Goal: Information Seeking & Learning: Find specific fact

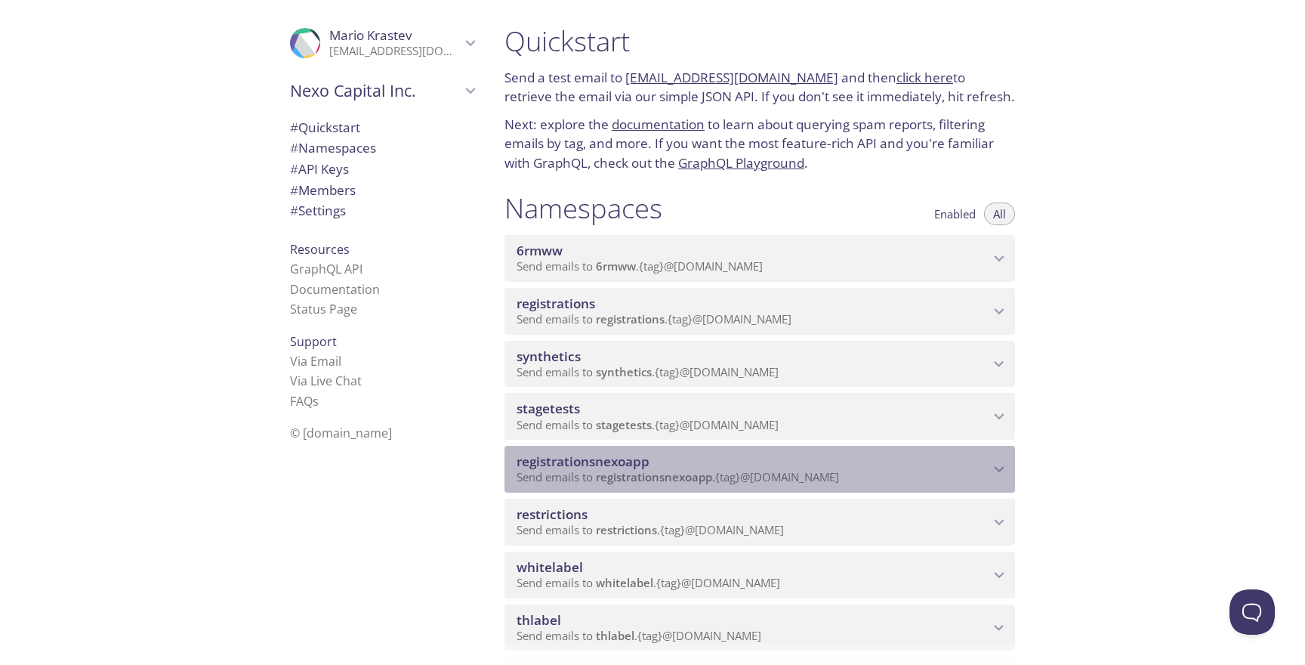
click at [679, 464] on span "registrationsnexoapp" at bounding box center [753, 461] width 473 height 17
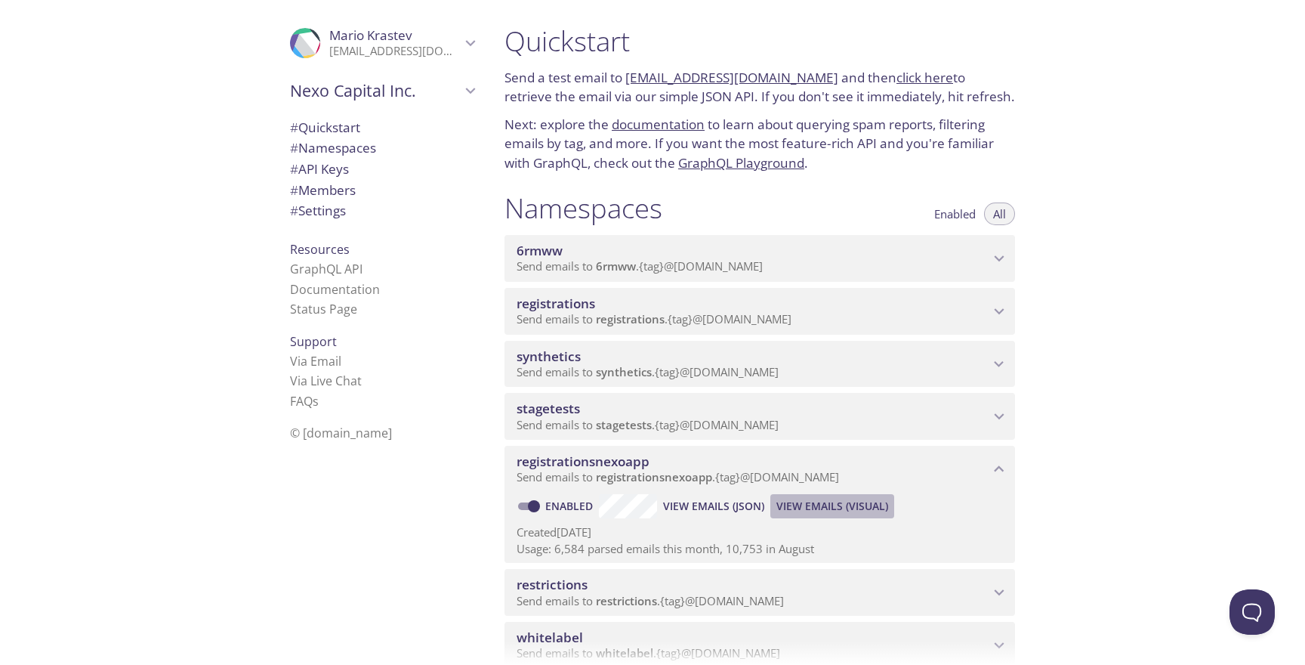
click at [796, 507] on span "View Emails (Visual)" at bounding box center [833, 506] width 112 height 18
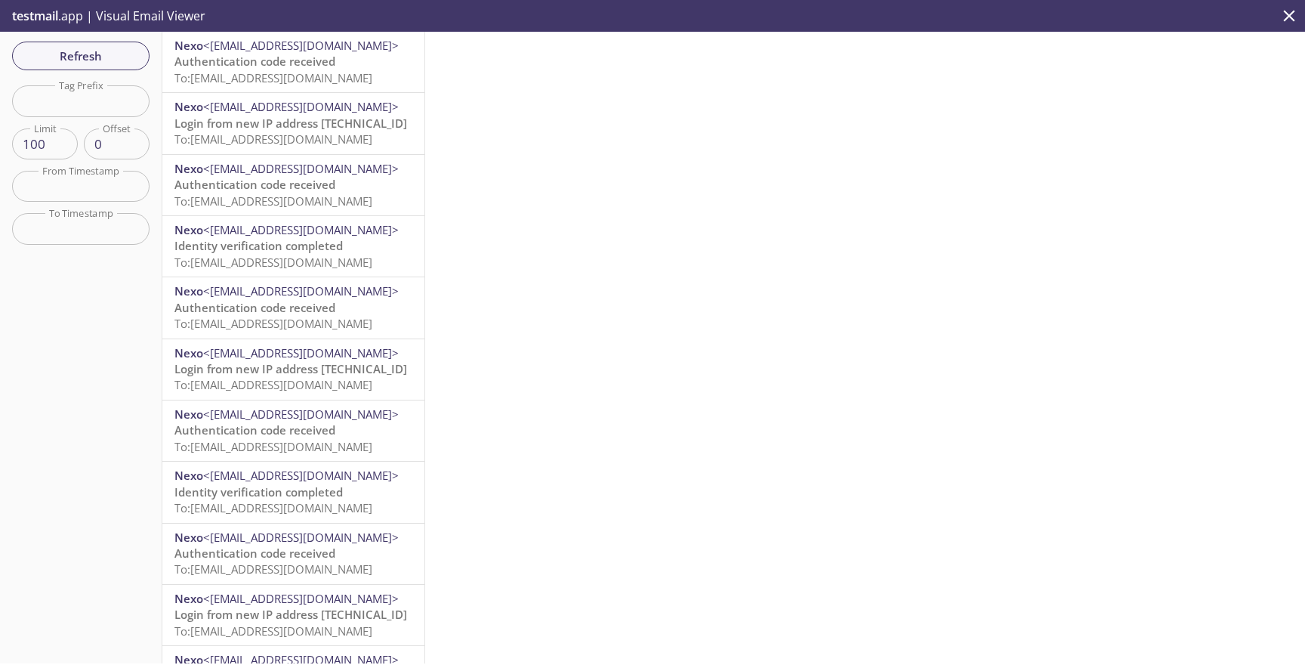
click at [113, 117] on div "Refresh Filters Tag Prefix Tag Prefix Limit 100 Limit Offset 0 Offset From Time…" at bounding box center [81, 347] width 162 height 631
click at [113, 112] on input "text" at bounding box center [80, 100] width 137 height 31
paste input "auto-16372000-synthetic-tests"
type input "auto-16372000-synthetic-tests"
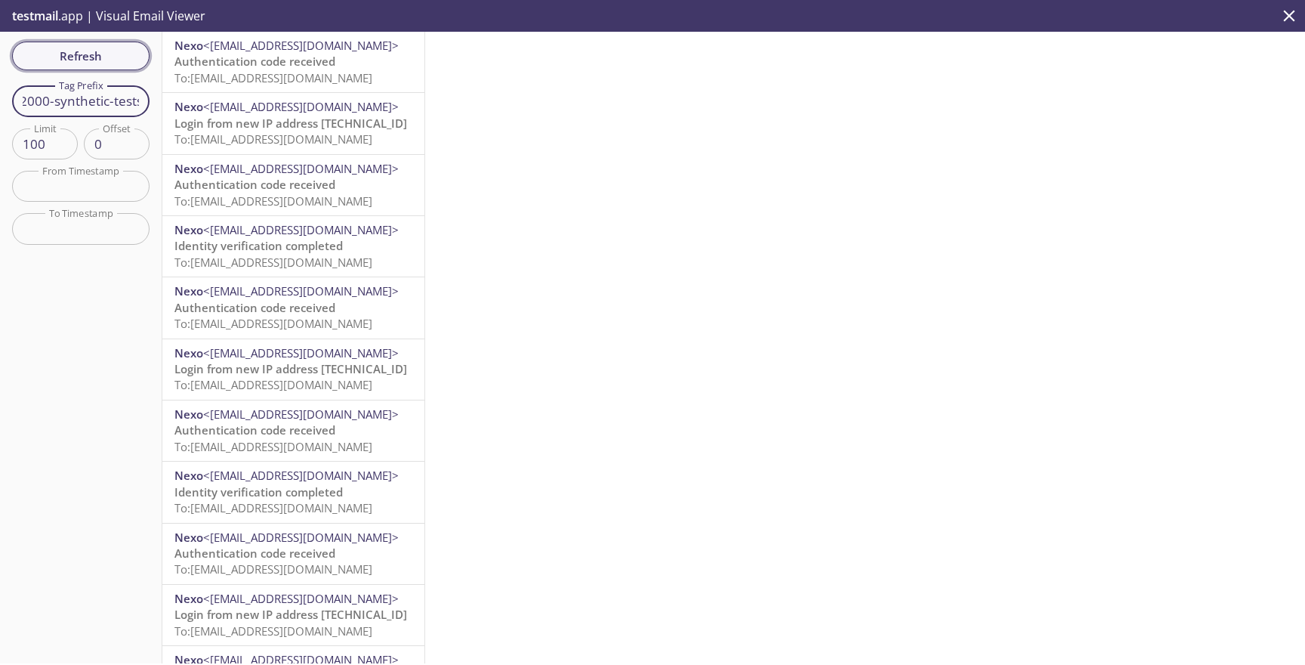
scroll to position [0, 0]
click at [113, 57] on span "Refresh" at bounding box center [80, 56] width 113 height 20
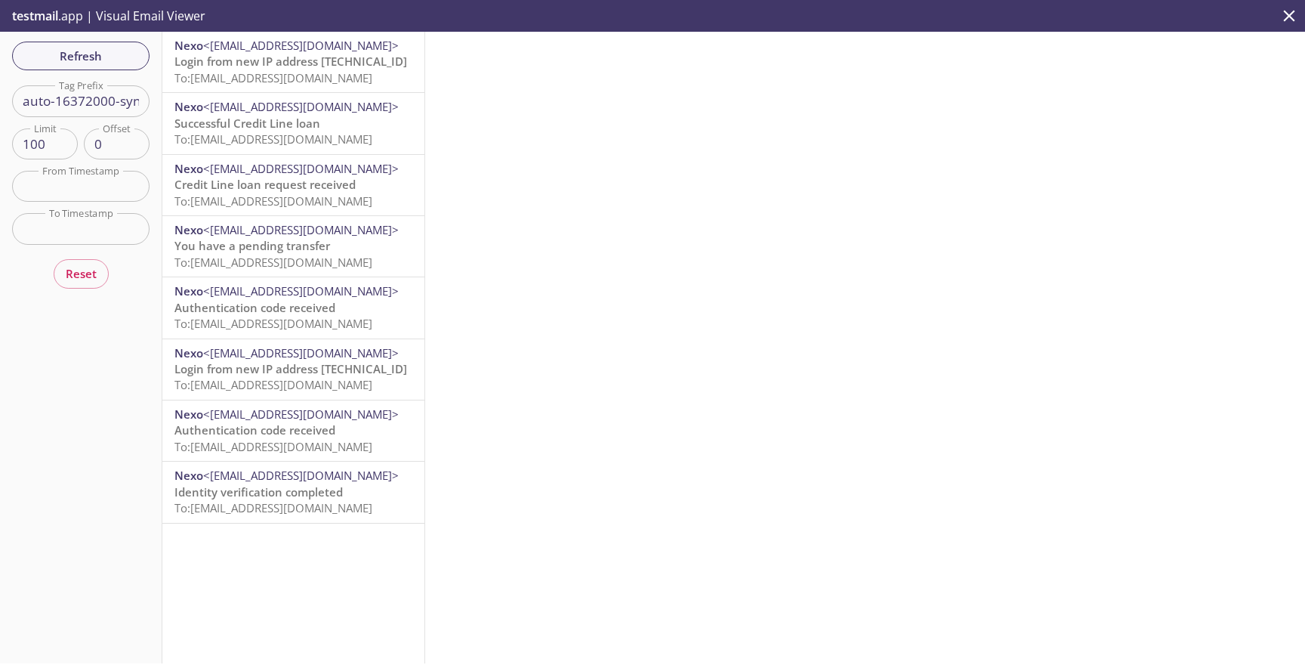
click at [332, 75] on span "To: [EMAIL_ADDRESS][DOMAIN_NAME]" at bounding box center [273, 77] width 198 height 15
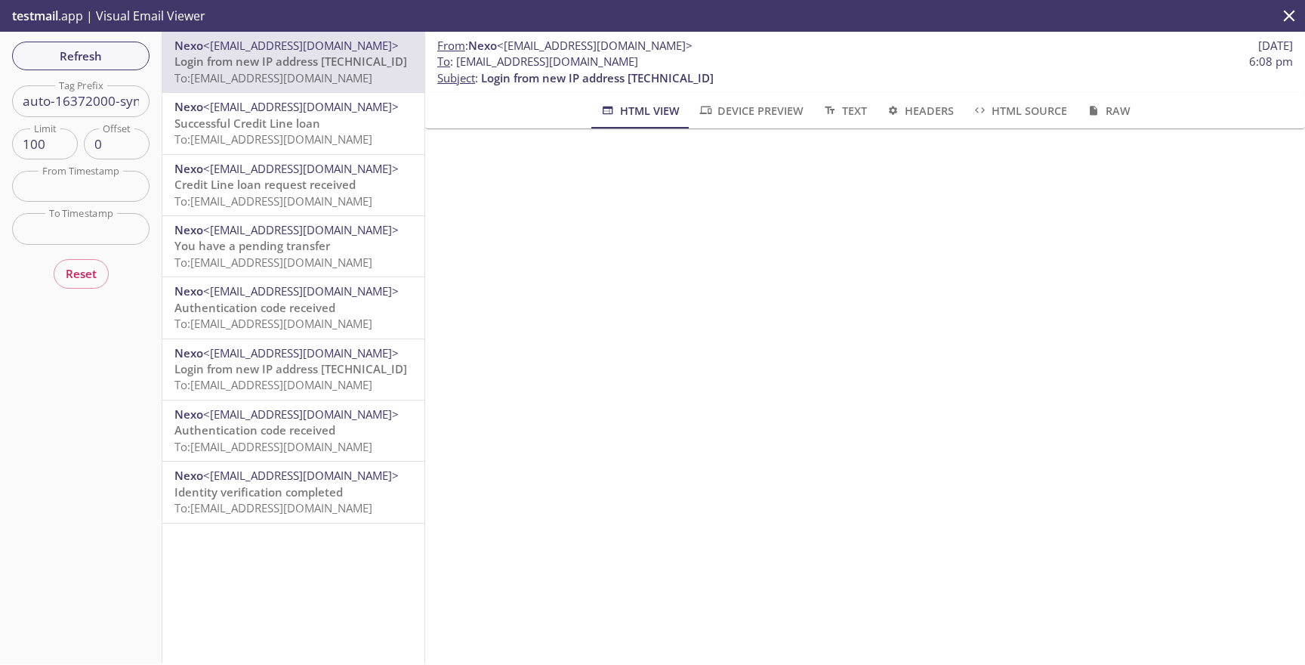
click at [310, 113] on span "<[EMAIL_ADDRESS][DOMAIN_NAME]>" at bounding box center [301, 106] width 196 height 15
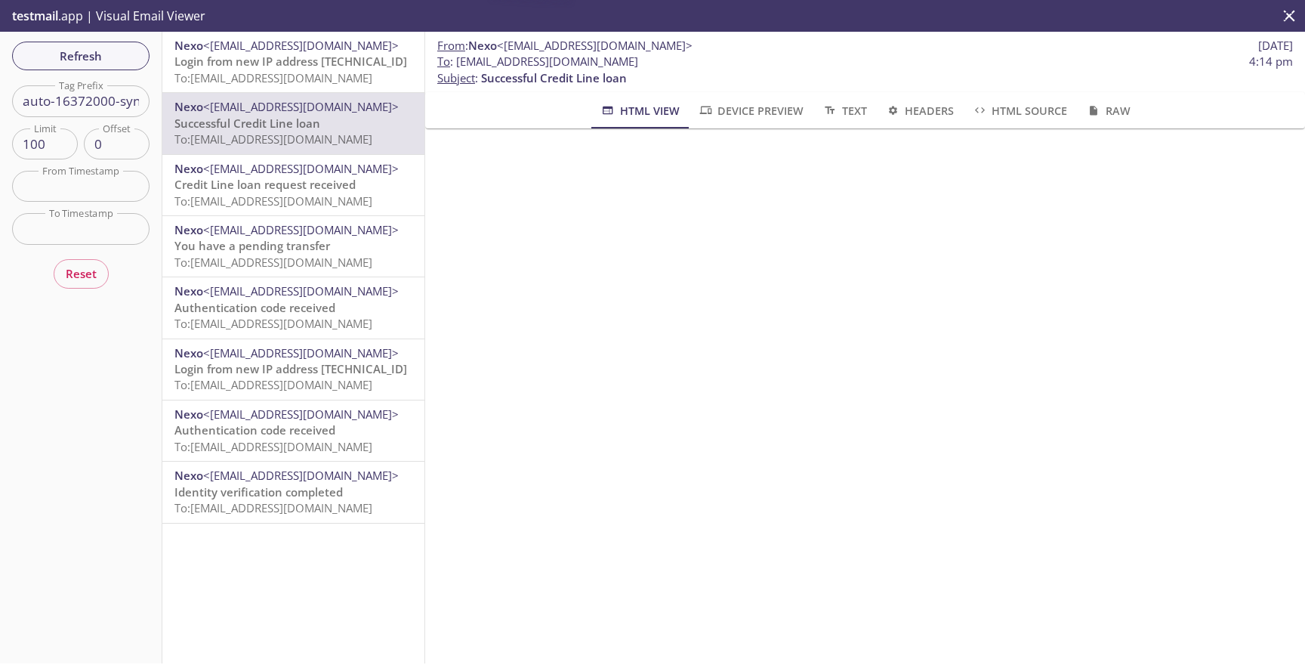
click at [322, 73] on span "To: [EMAIL_ADDRESS][DOMAIN_NAME]" at bounding box center [273, 77] width 198 height 15
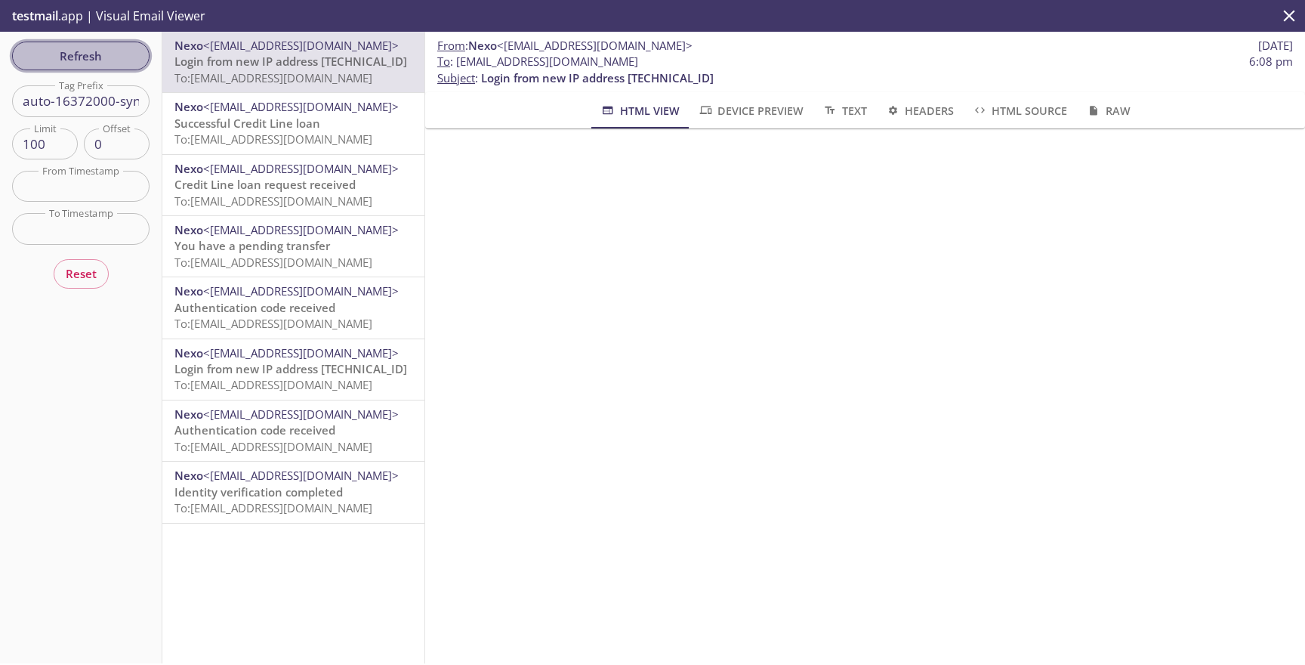
click at [104, 66] on button "Refresh" at bounding box center [80, 56] width 137 height 29
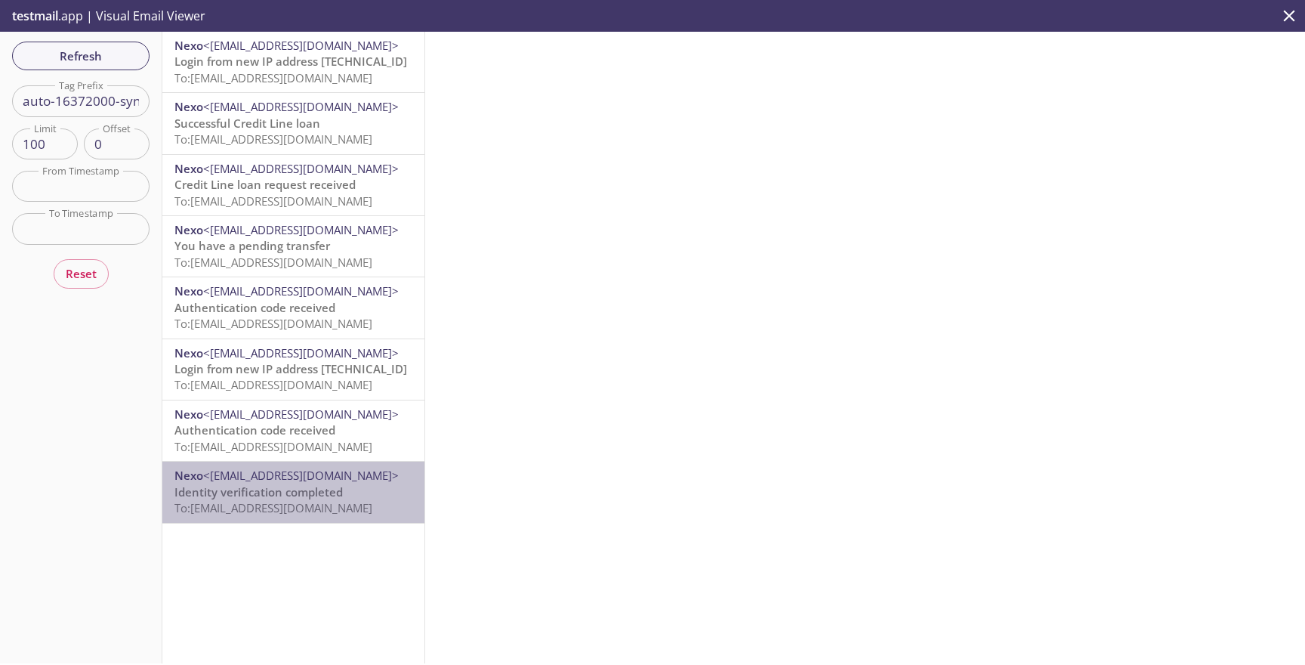
click at [276, 500] on span "To: [EMAIL_ADDRESS][DOMAIN_NAME]" at bounding box center [273, 507] width 198 height 15
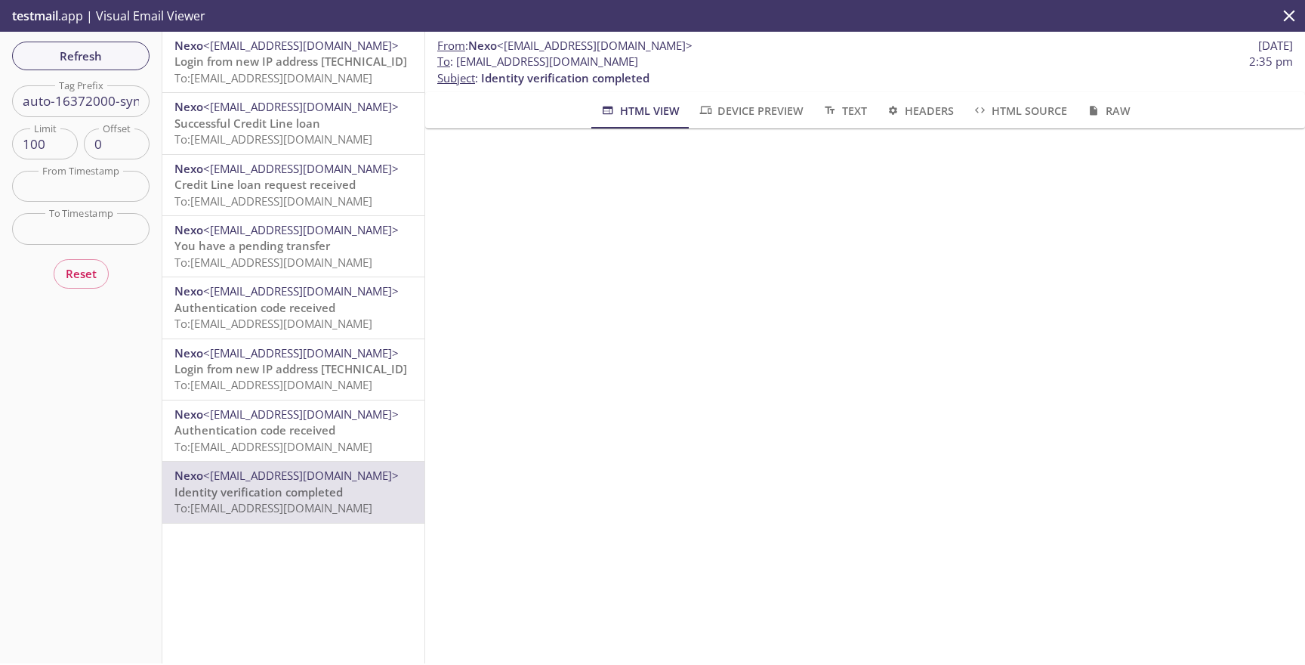
click at [344, 441] on span "To: [EMAIL_ADDRESS][DOMAIN_NAME]" at bounding box center [273, 446] width 198 height 15
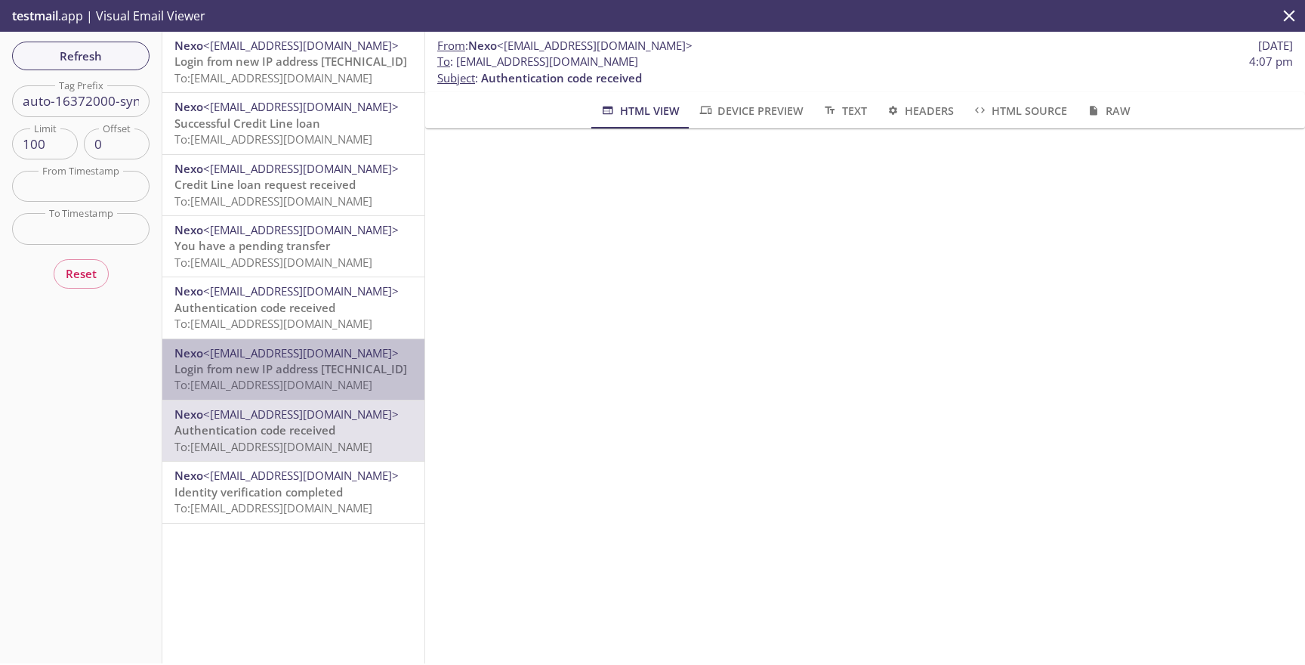
click at [349, 395] on div "Nexo <[EMAIL_ADDRESS][DOMAIN_NAME]> Login from new IP address [TECHNICAL_ID] To…" at bounding box center [293, 369] width 262 height 60
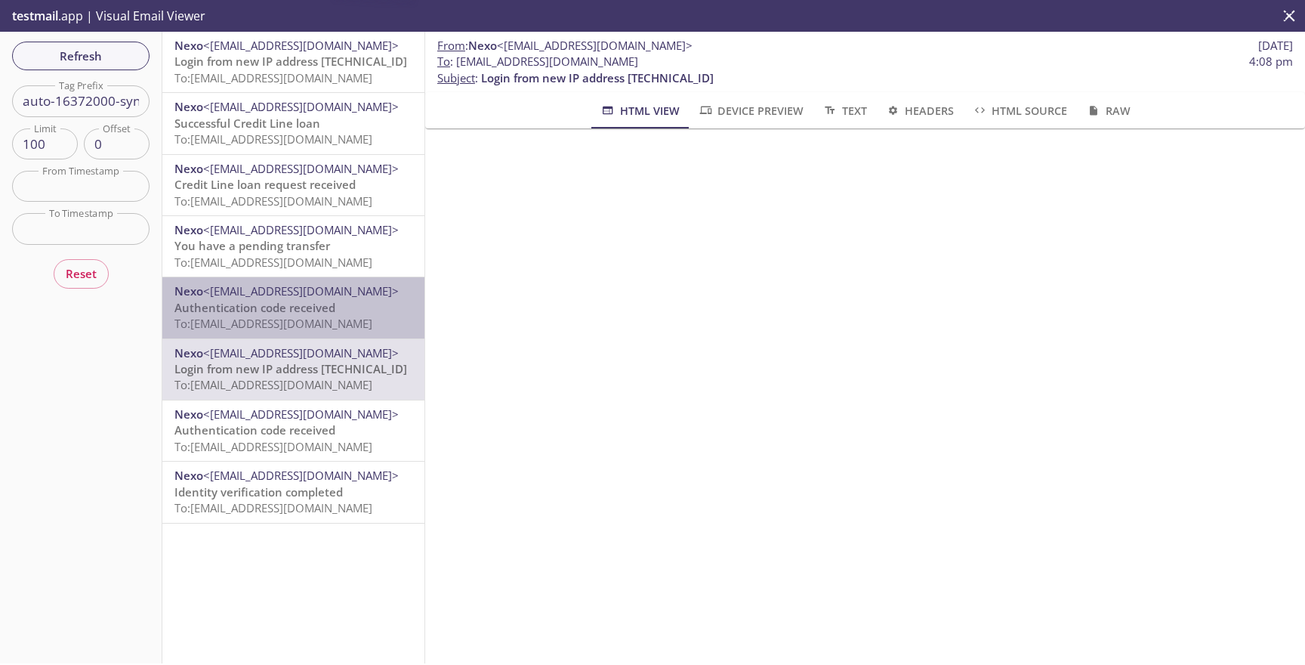
click at [332, 330] on span "To: [EMAIL_ADDRESS][DOMAIN_NAME]" at bounding box center [273, 323] width 198 height 15
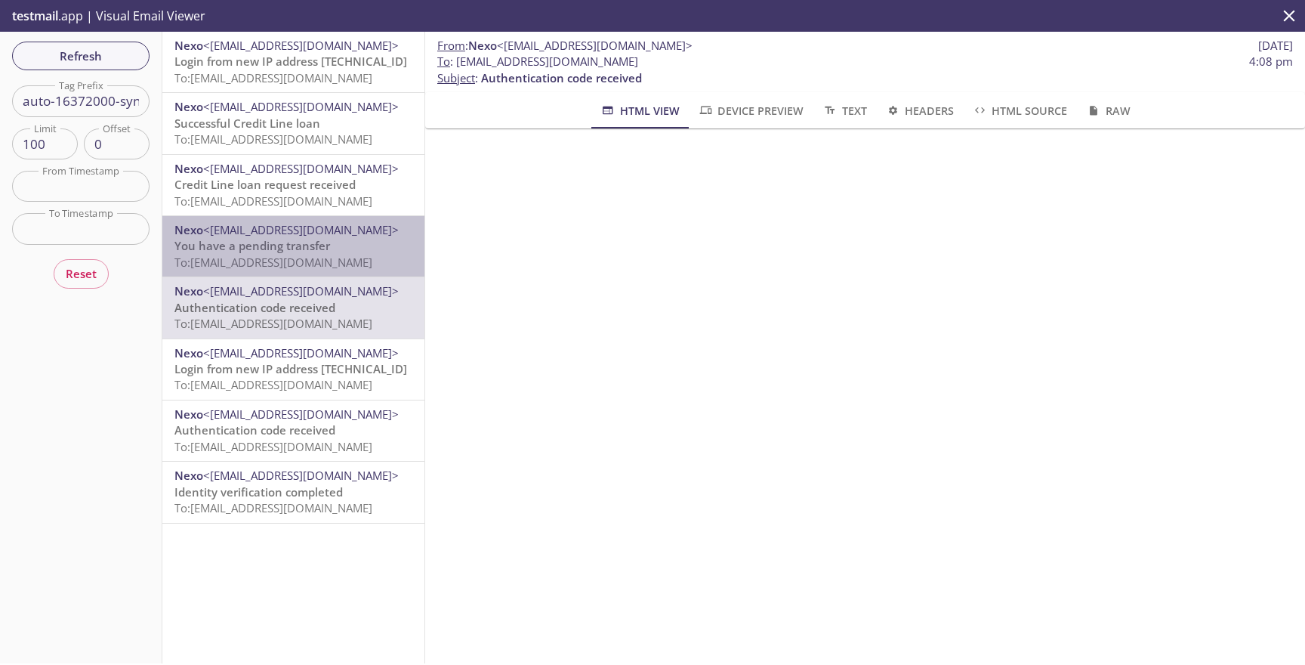
click at [353, 255] on span "To: [EMAIL_ADDRESS][DOMAIN_NAME]" at bounding box center [273, 262] width 198 height 15
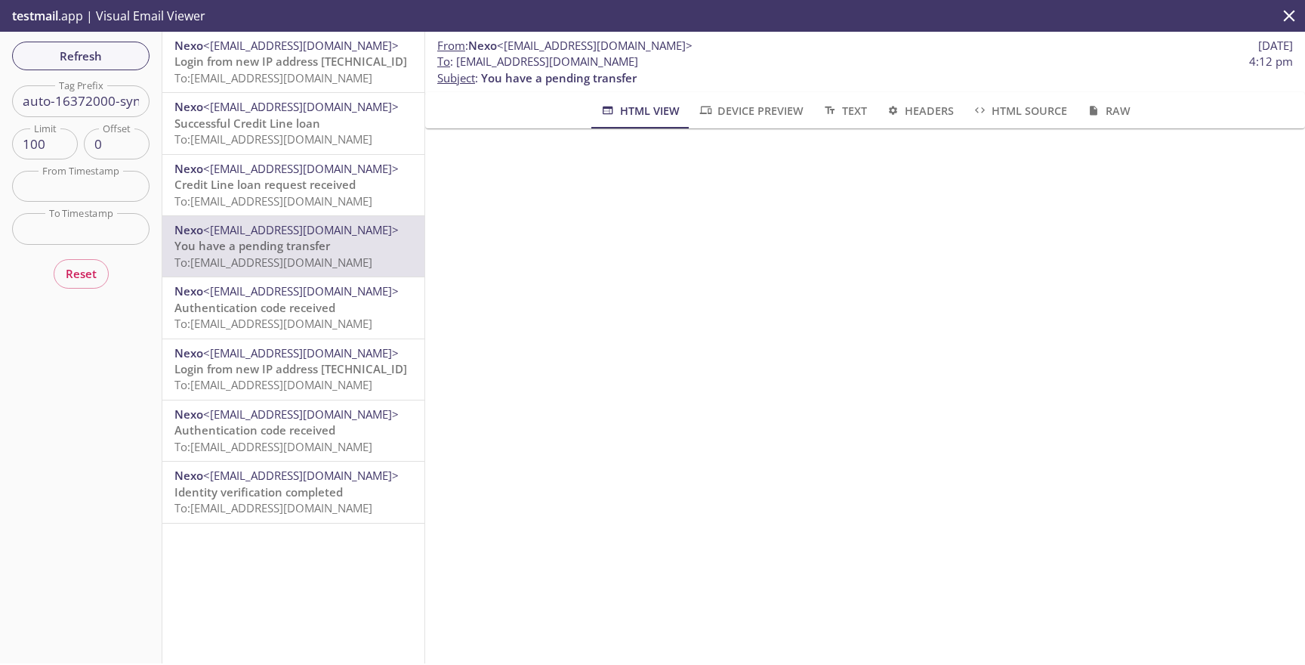
click at [347, 196] on span "To: [EMAIL_ADDRESS][DOMAIN_NAME]" at bounding box center [273, 200] width 198 height 15
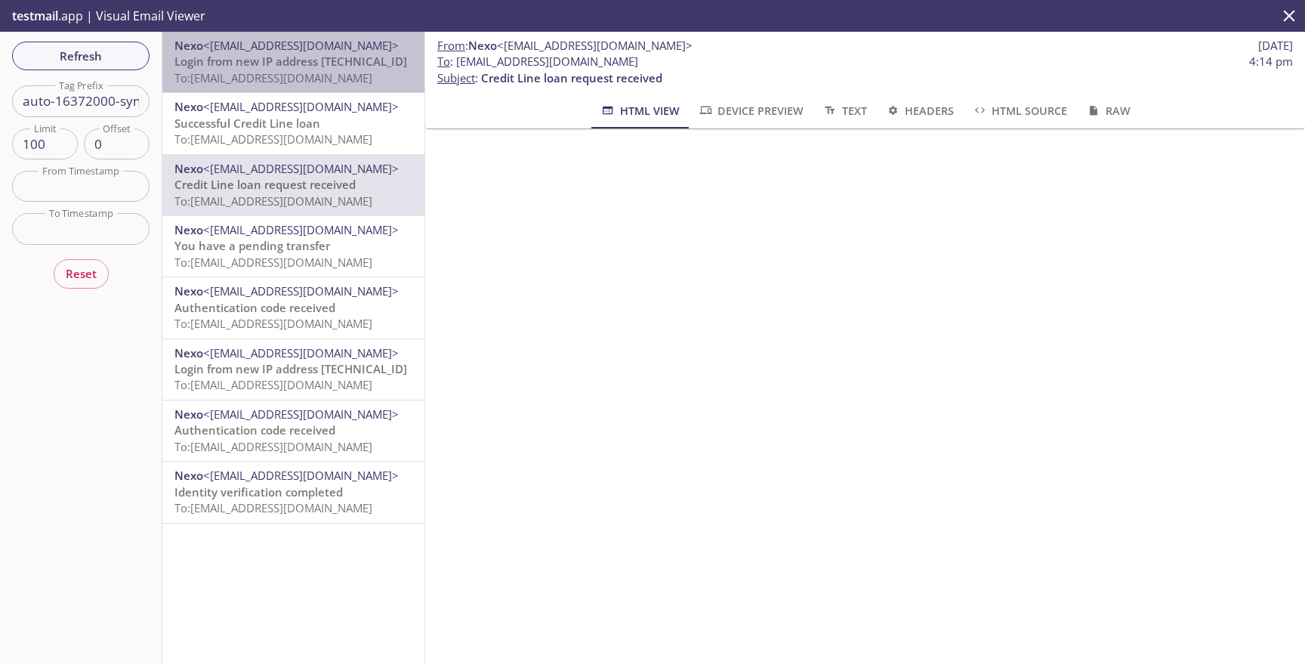
click at [343, 77] on span "To: [EMAIL_ADDRESS][DOMAIN_NAME]" at bounding box center [273, 77] width 198 height 15
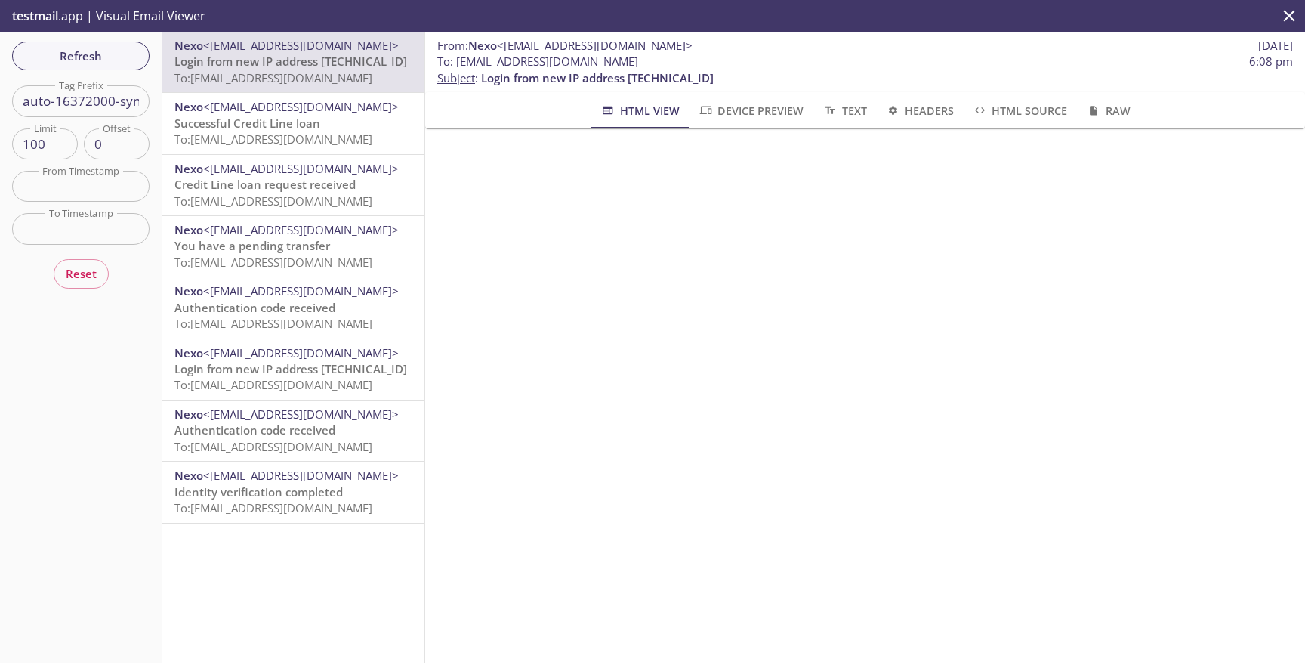
drag, startPoint x: 457, startPoint y: 63, endPoint x: 846, endPoint y: 65, distance: 389.0
click at [846, 65] on span "To : [EMAIL_ADDRESS][DOMAIN_NAME] 6:08 pm" at bounding box center [865, 62] width 856 height 16
copy span "[EMAIL_ADDRESS][DOMAIN_NAME]"
click at [92, 10] on p "testmail .app | Visual Email Viewer" at bounding box center [107, 16] width 215 height 32
click at [1293, 26] on button "close" at bounding box center [1290, 16] width 32 height 32
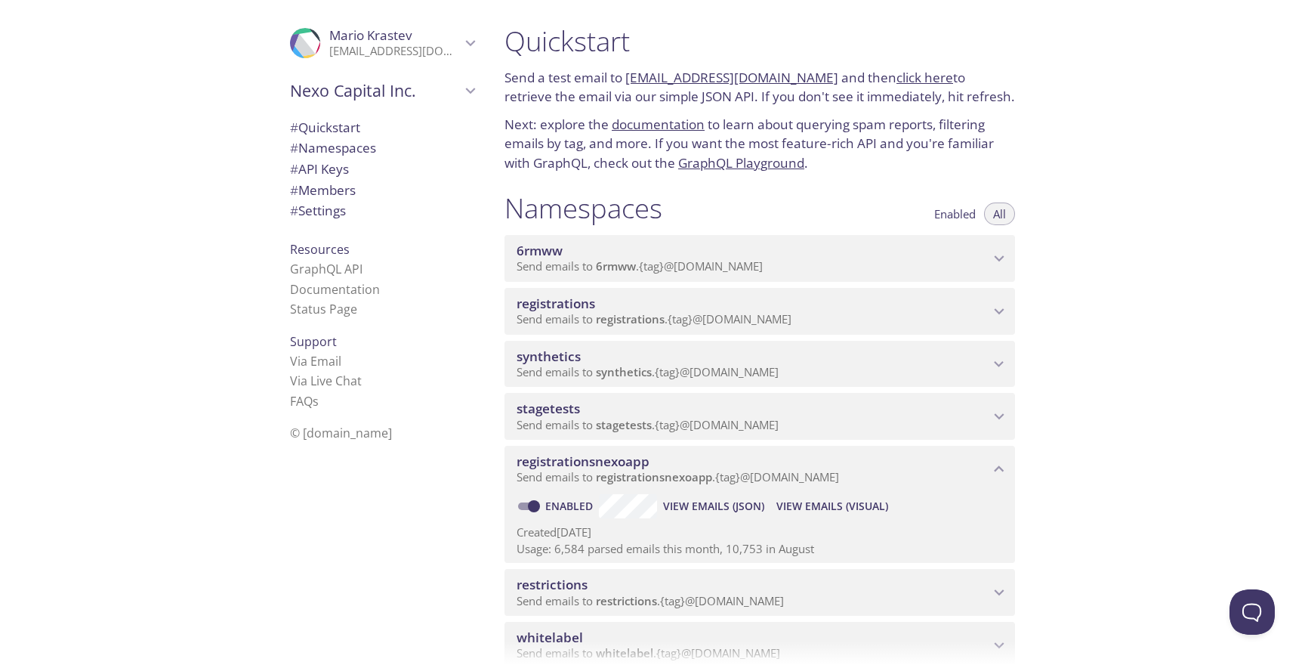
click at [626, 319] on span "registrations" at bounding box center [630, 318] width 69 height 15
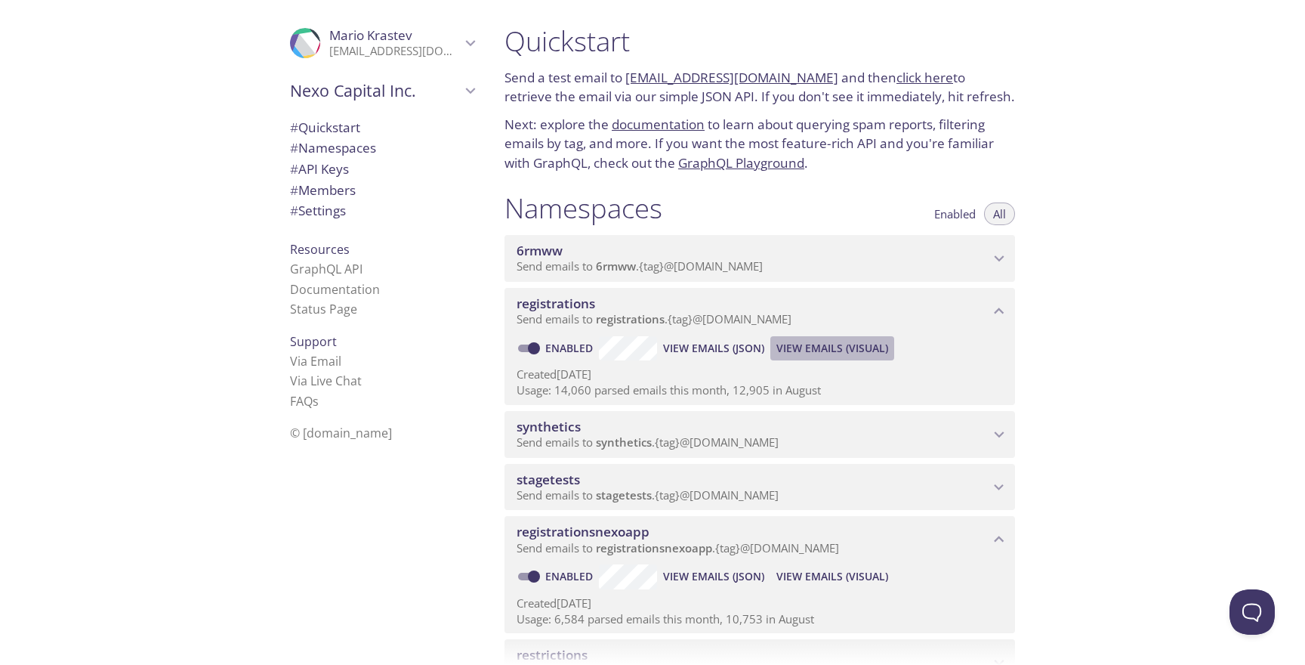
click at [802, 347] on span "View Emails (Visual)" at bounding box center [833, 348] width 112 height 18
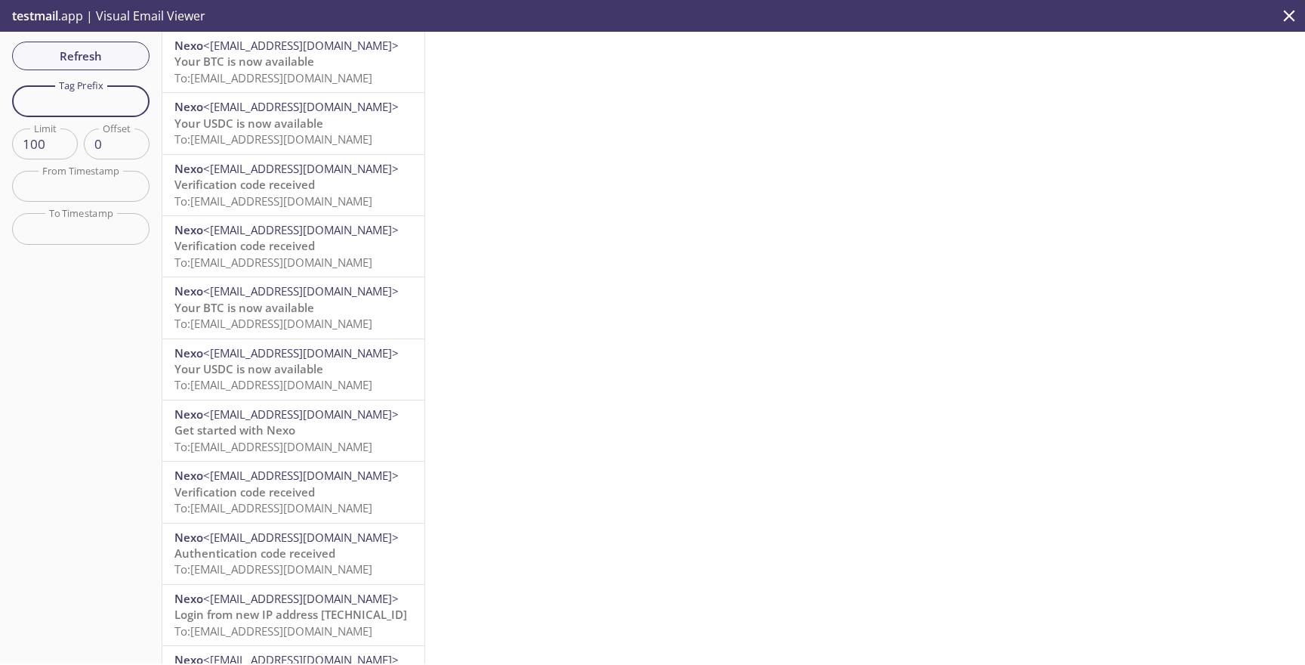
click at [140, 101] on input "text" at bounding box center [80, 100] width 137 height 31
paste input "auto-11730850-synthetic-tests"
type input "auto-11730850-synthetic-tests"
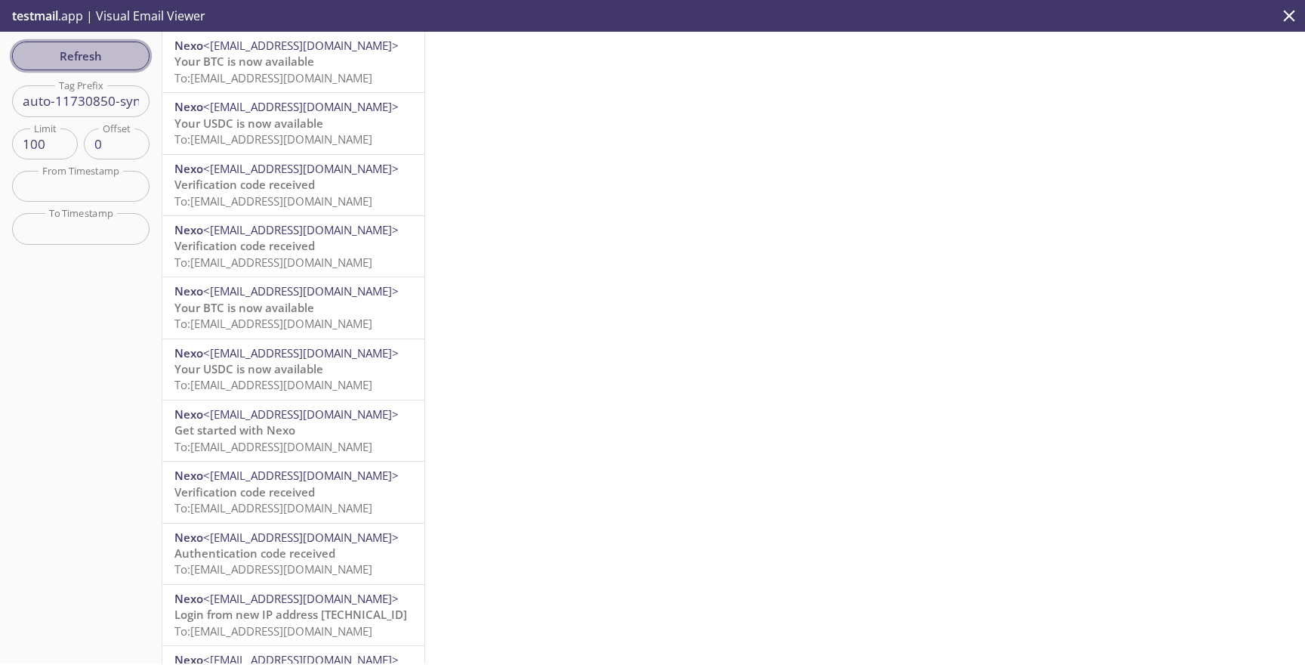
click at [109, 59] on span "Refresh" at bounding box center [80, 56] width 113 height 20
click at [269, 63] on span "Authentication code received" at bounding box center [254, 61] width 161 height 15
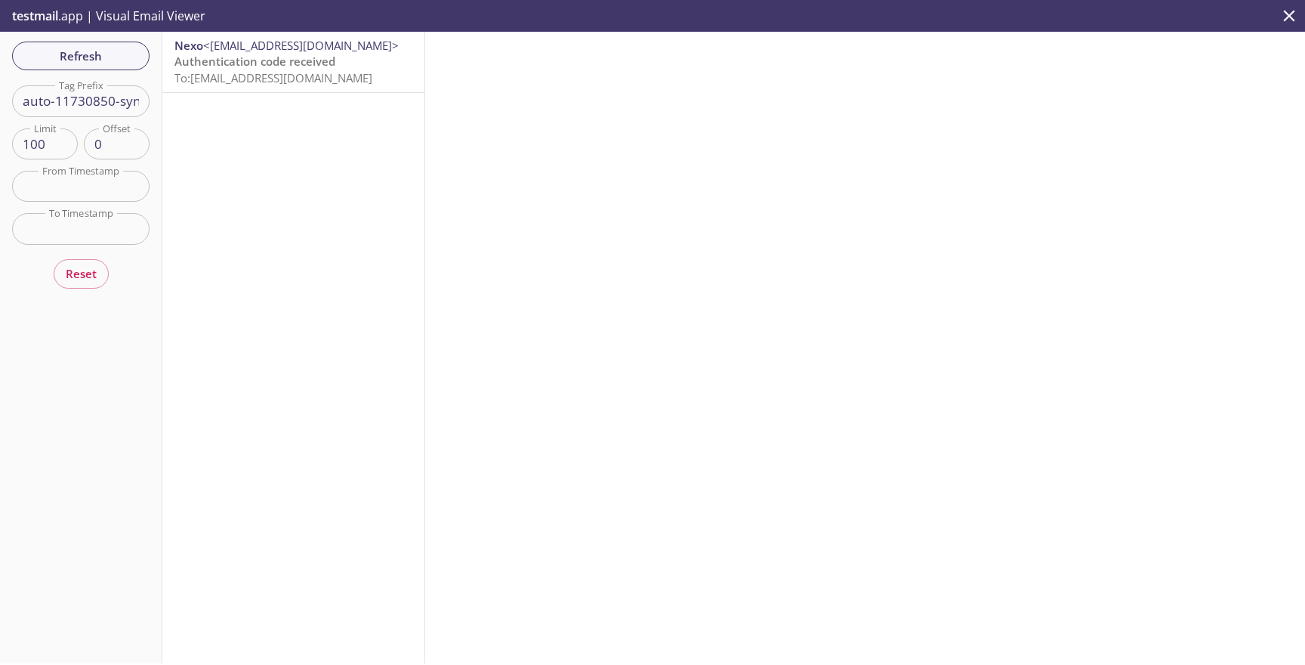
click at [275, 66] on span "Authentication code received" at bounding box center [254, 61] width 161 height 15
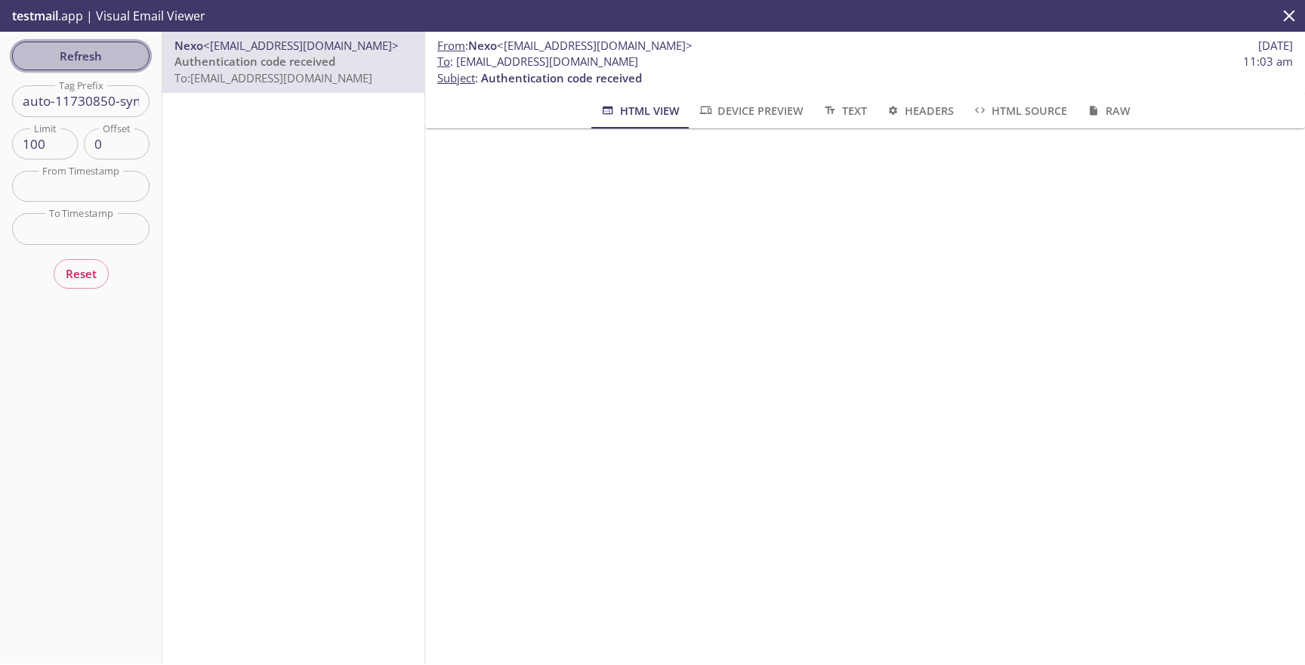
click at [113, 53] on span "Refresh" at bounding box center [80, 56] width 113 height 20
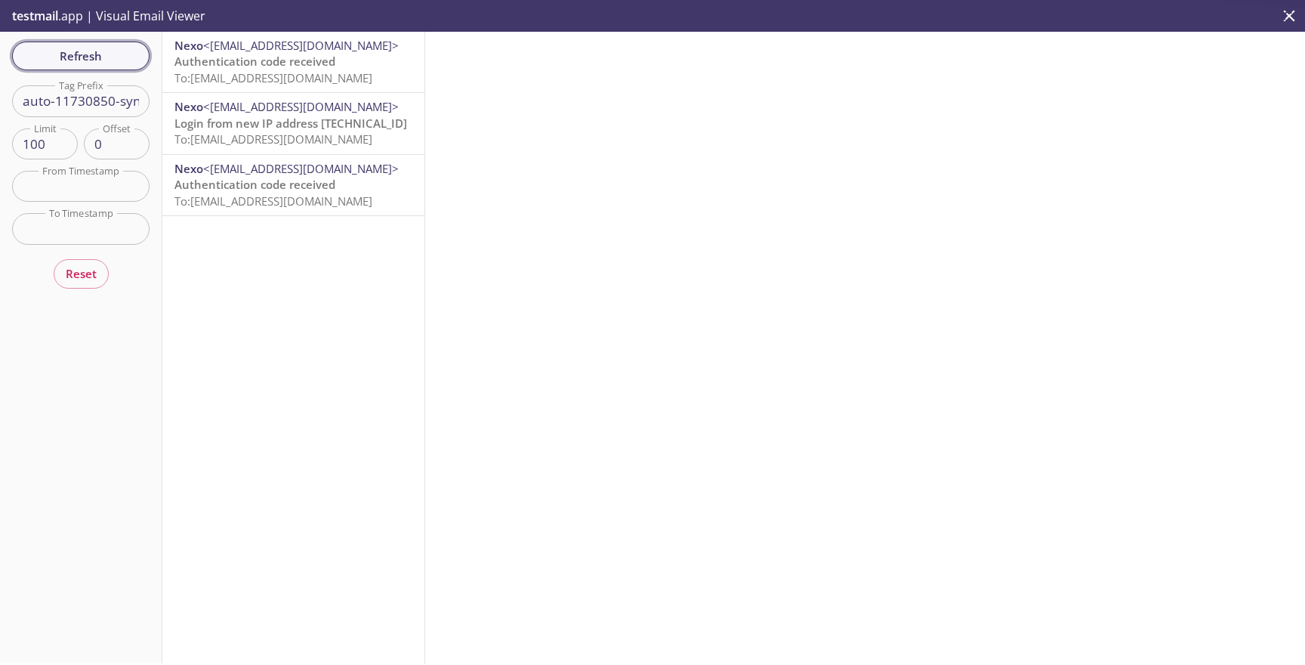
click at [110, 54] on span "Refresh" at bounding box center [80, 56] width 113 height 20
click at [284, 67] on span "Authentication code received" at bounding box center [254, 61] width 161 height 15
